Goal: Check status: Check status

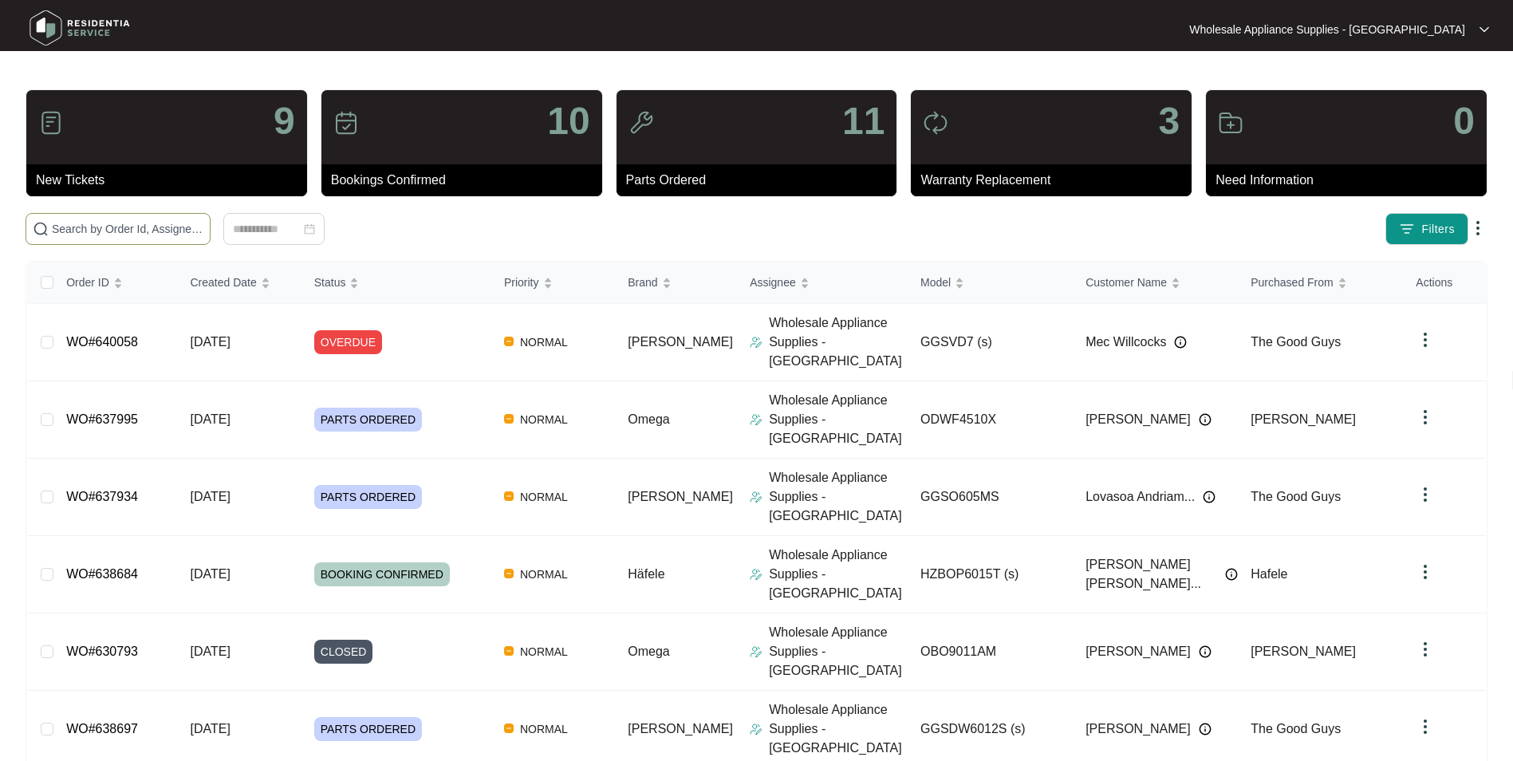
click at [107, 229] on input "text" at bounding box center [127, 229] width 151 height 18
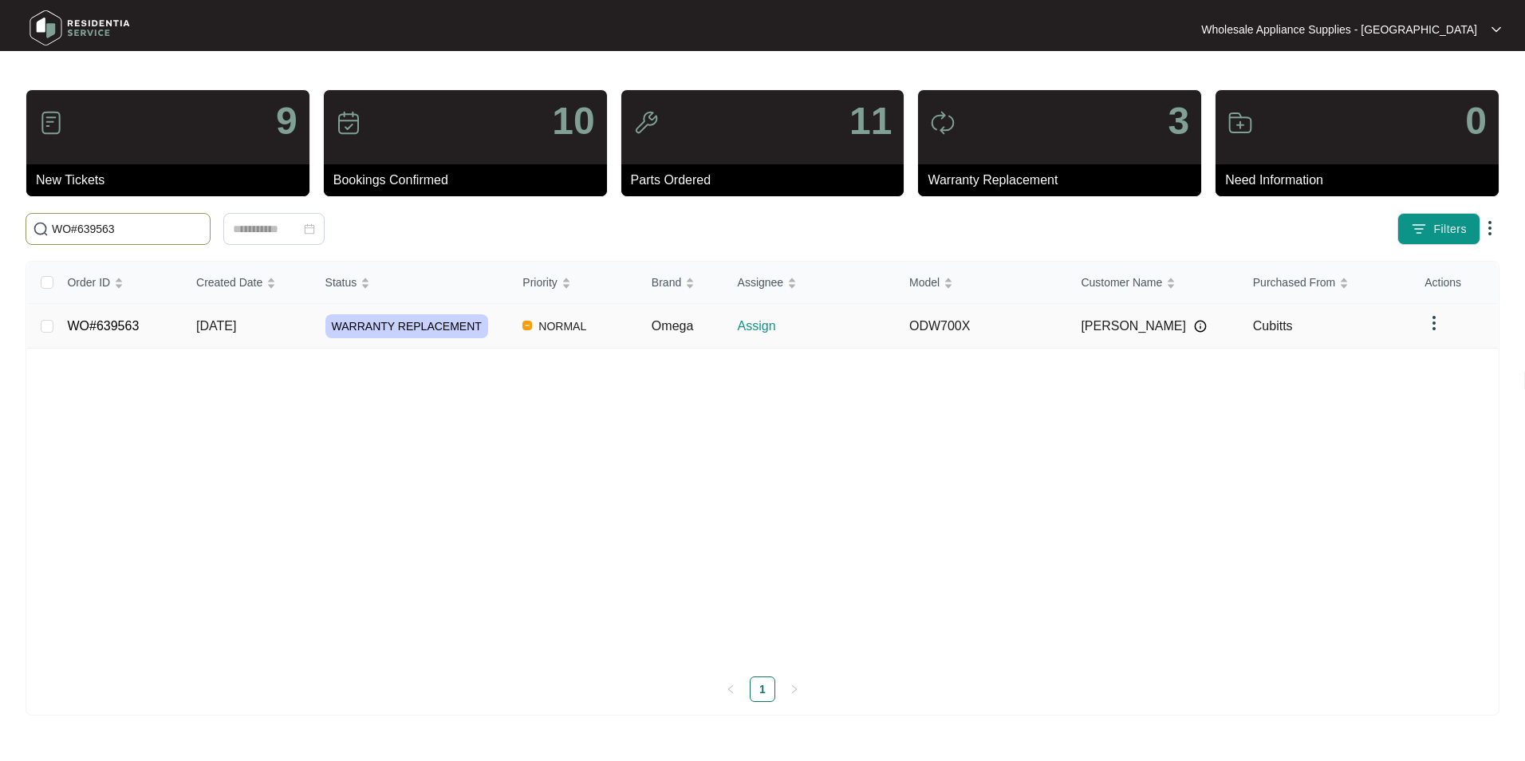
type input "WO#639563"
click at [217, 326] on span "[DATE]" at bounding box center [216, 326] width 40 height 14
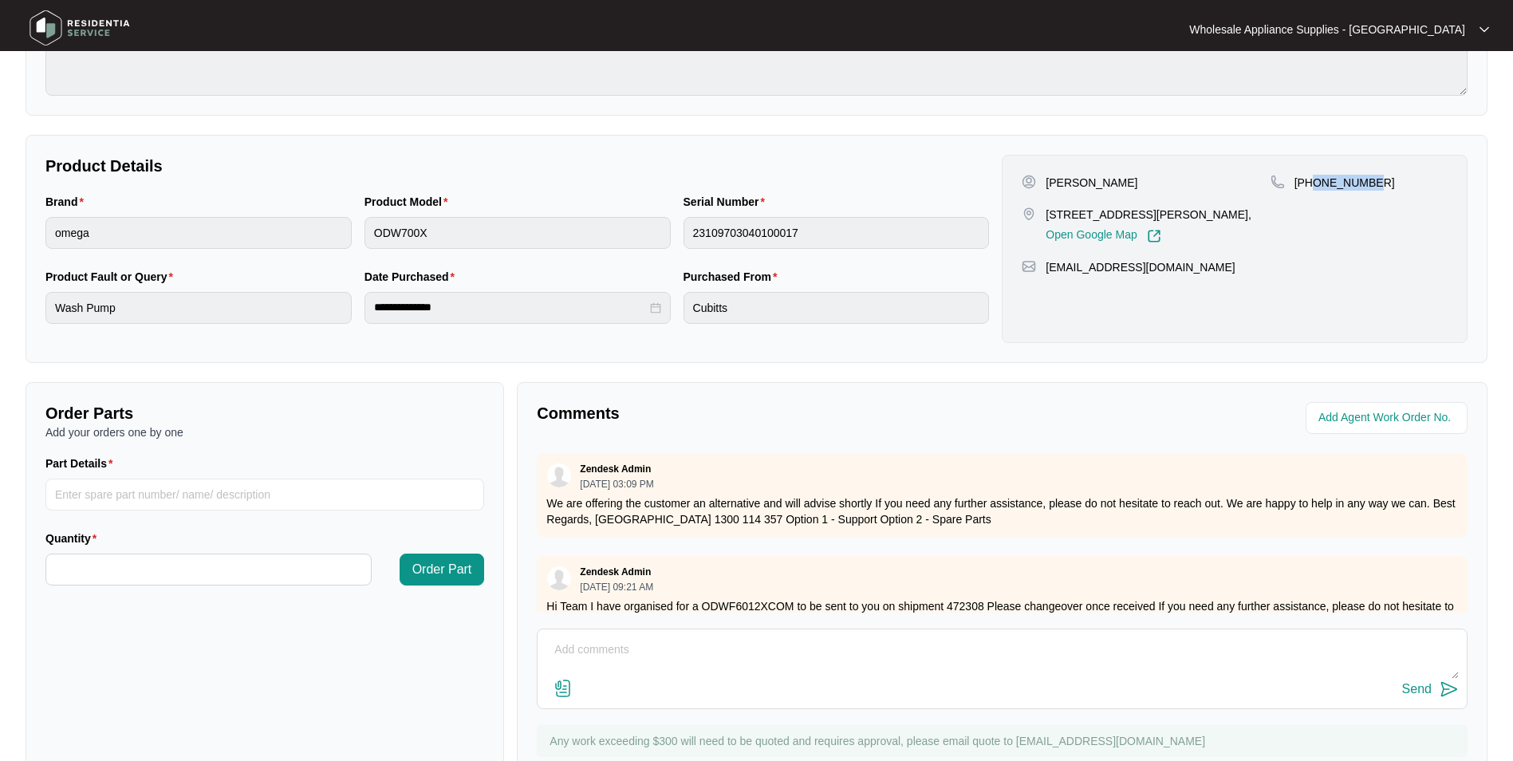
drag, startPoint x: 1367, startPoint y: 183, endPoint x: 1312, endPoint y: 192, distance: 55.1
click at [1312, 192] on div "[PHONE_NUMBER]" at bounding box center [1358, 209] width 177 height 69
copy p "410177332"
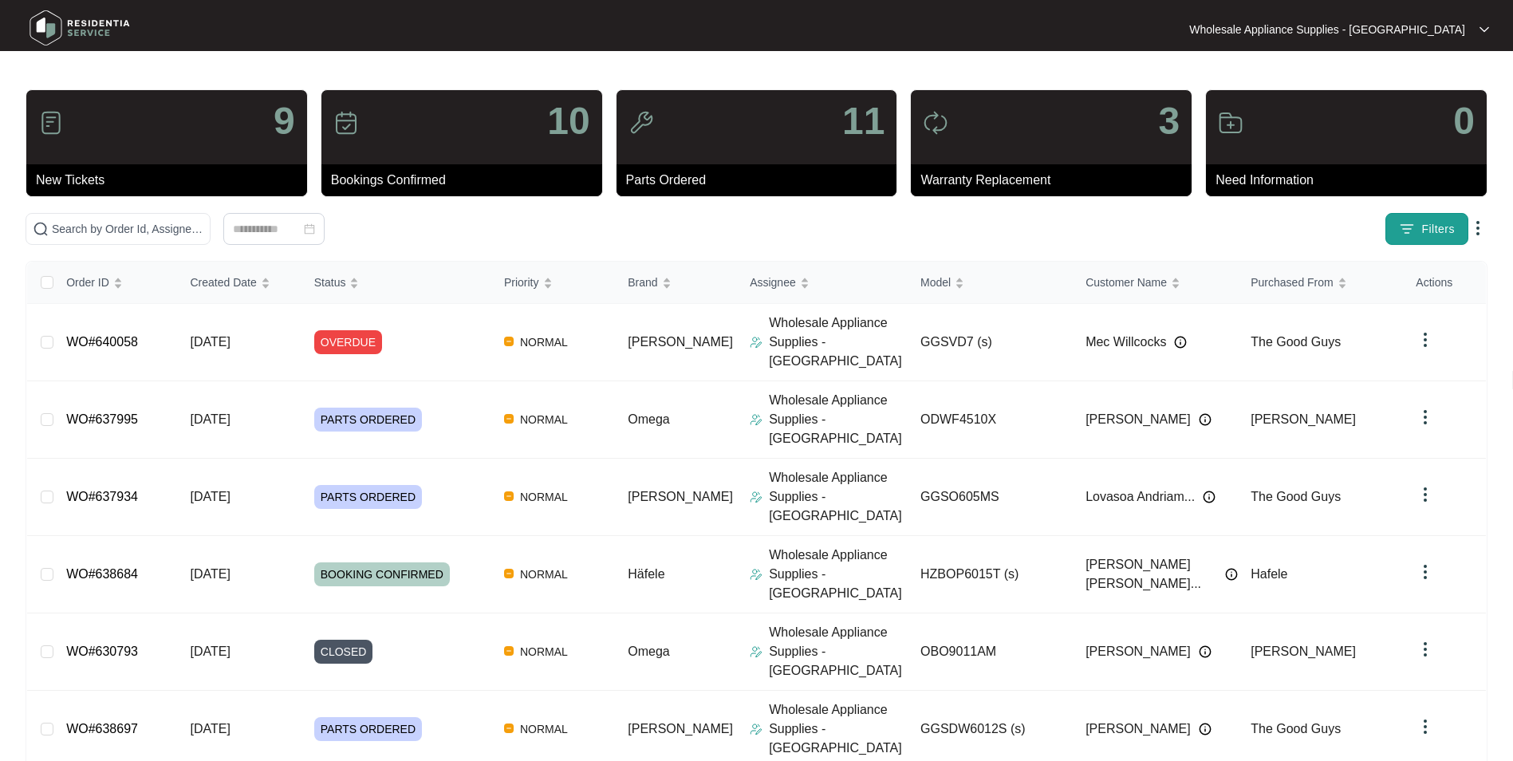
click at [1419, 231] on button "Filters" at bounding box center [1426, 229] width 83 height 32
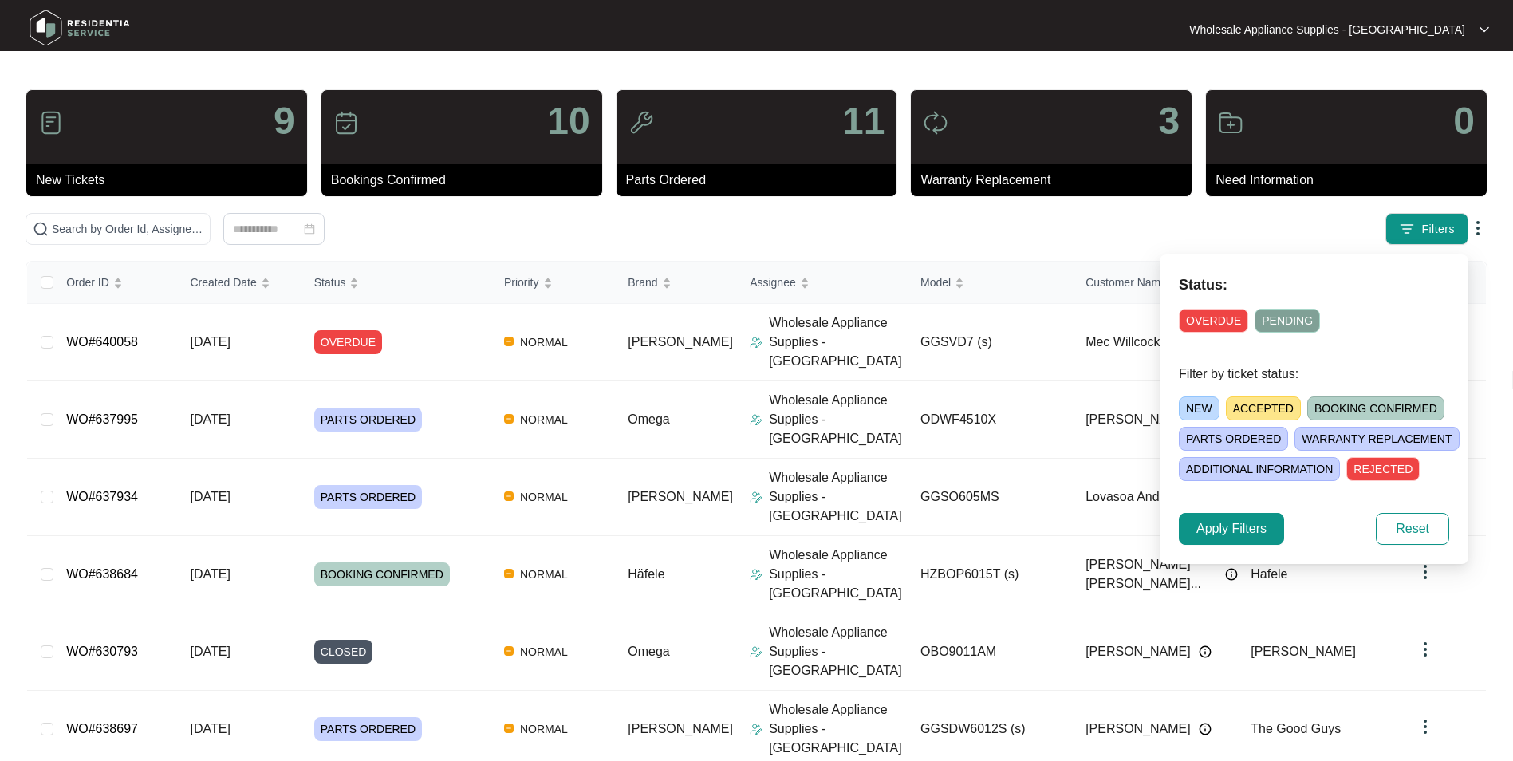
click at [1349, 438] on span "WARRANTY REPLACEMENT" at bounding box center [1376, 439] width 164 height 24
click at [1265, 530] on span "Apply Filters" at bounding box center [1231, 528] width 70 height 19
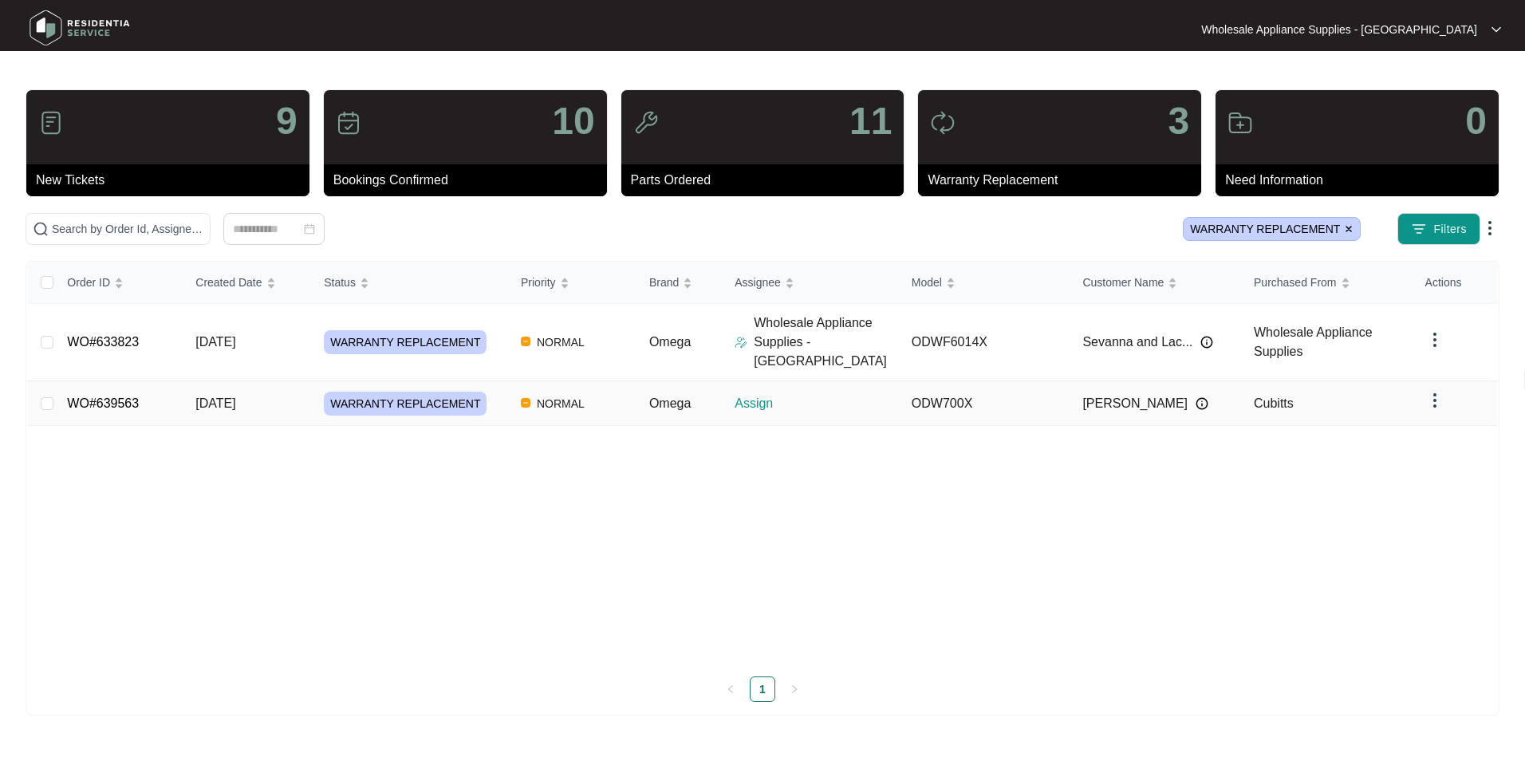
click at [235, 396] on span "[DATE]" at bounding box center [215, 403] width 40 height 14
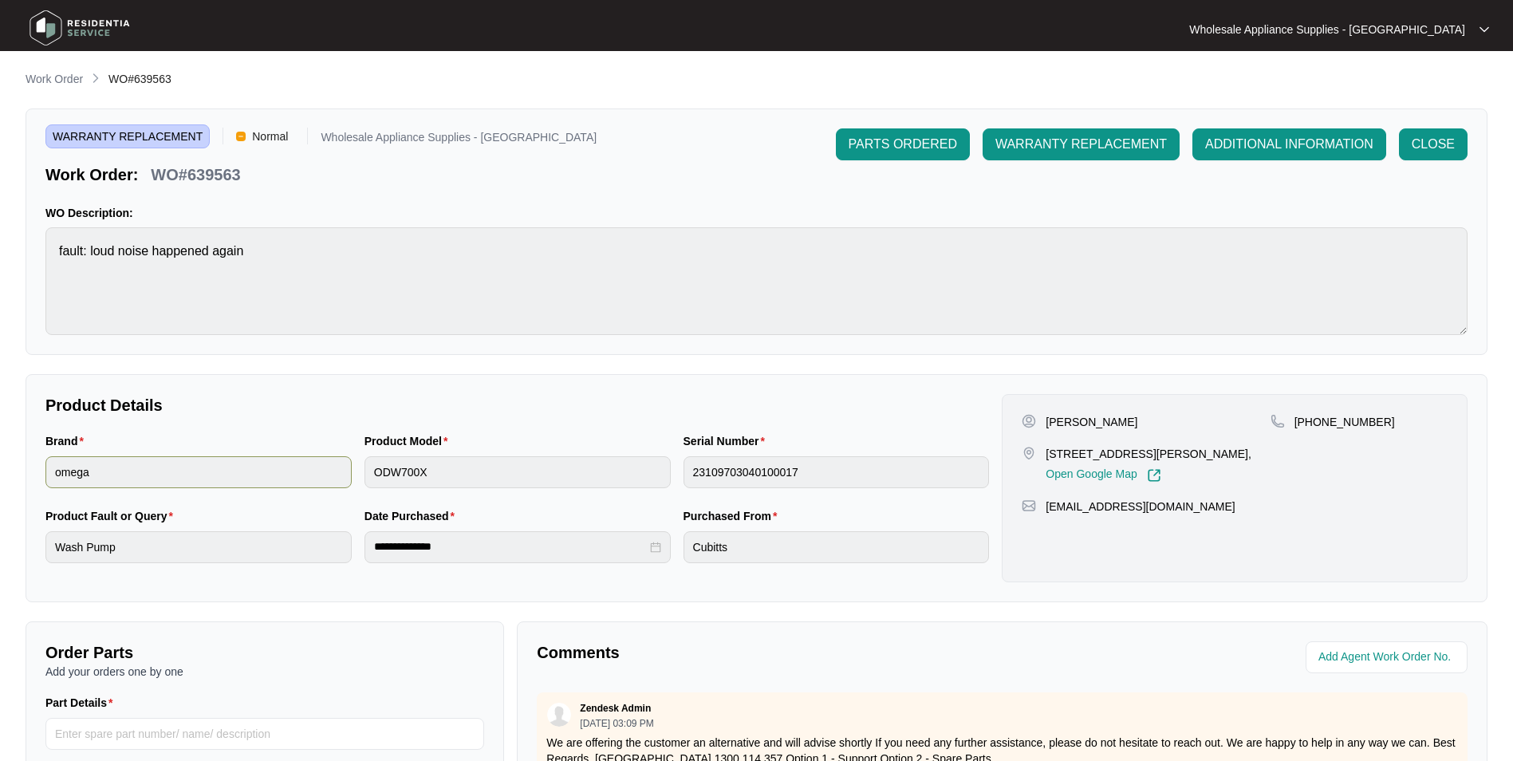
click at [254, 479] on div "Brand omega Product Model ODW700X Serial Number 23109703040100017" at bounding box center [517, 469] width 956 height 75
